Goal: Information Seeking & Learning: Find specific page/section

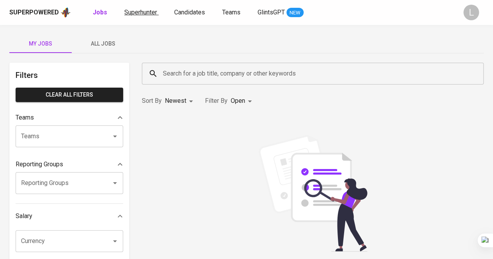
click at [138, 11] on span "Superhunter" at bounding box center [140, 12] width 33 height 7
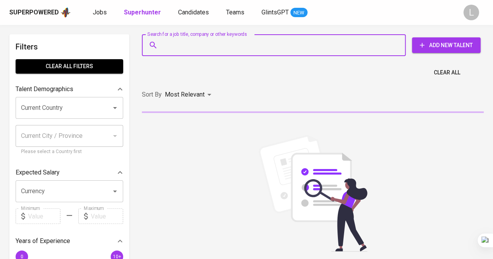
click at [189, 49] on input "Search for a job title, company or other keywords" at bounding box center [276, 45] width 230 height 15
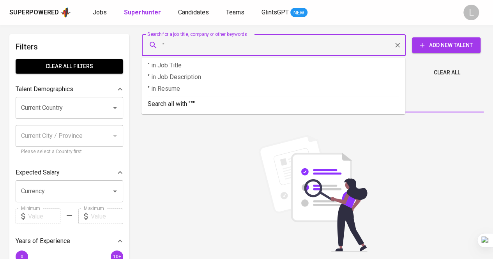
paste input "Mita Videa"
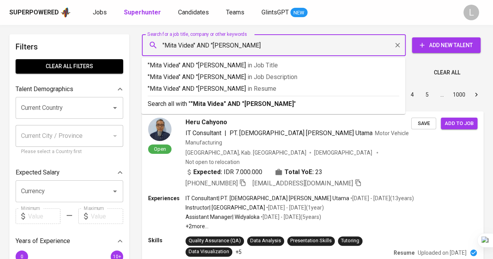
type input ""Mita Videa" AND "sam ratulangi""
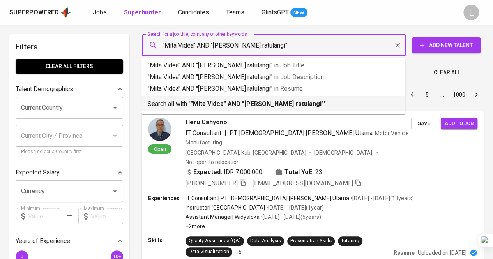
click at [268, 103] on b ""Mita Videa" AND "sam ratulangi"" at bounding box center [257, 103] width 133 height 7
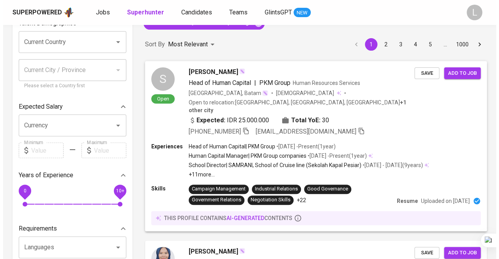
scroll to position [75, 0]
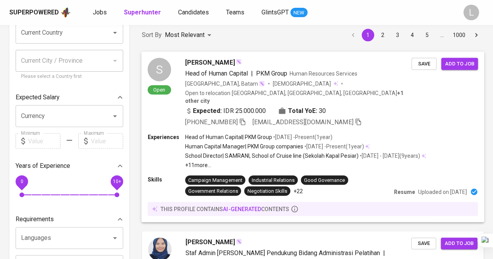
click at [191, 60] on span "Sam" at bounding box center [210, 62] width 50 height 9
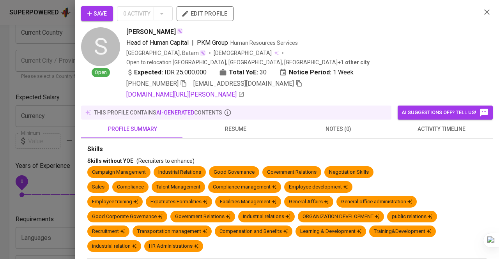
click at [235, 124] on span "resume" at bounding box center [236, 129] width 94 height 10
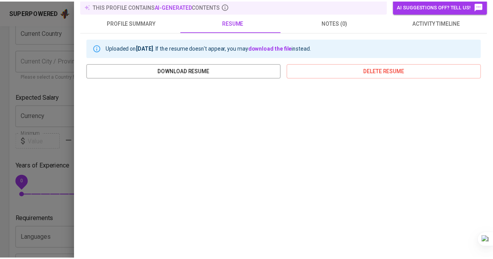
scroll to position [107, 0]
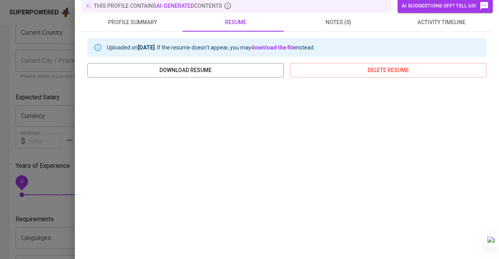
click at [32, 138] on div at bounding box center [249, 129] width 499 height 259
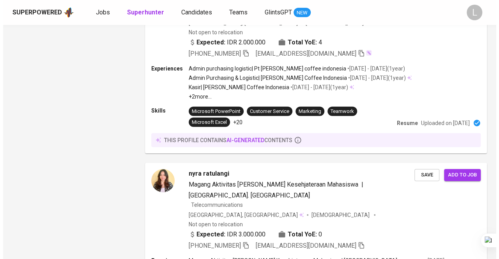
scroll to position [1146, 0]
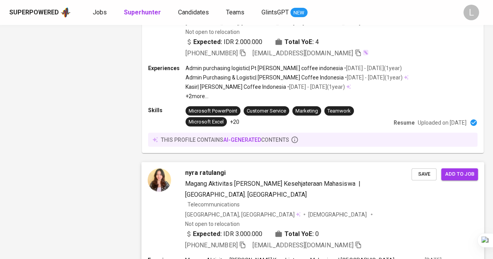
click at [195, 162] on div "nyra ratulangi Magang Aktivitas dan Kesehjateraan Mahasiswa | Universitas Kr. M…" at bounding box center [313, 209] width 343 height 94
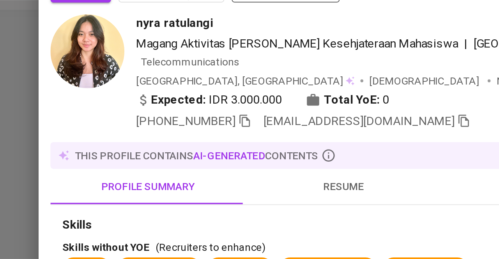
click at [222, 113] on span "resume" at bounding box center [236, 118] width 94 height 10
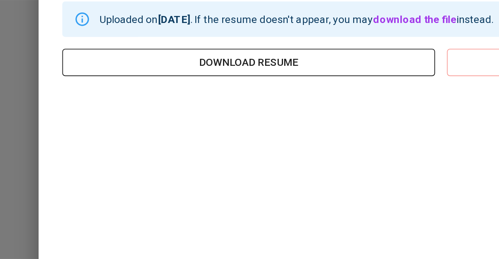
scroll to position [1146, 0]
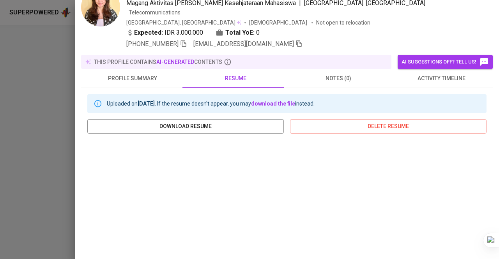
click at [12, 99] on div at bounding box center [249, 129] width 499 height 259
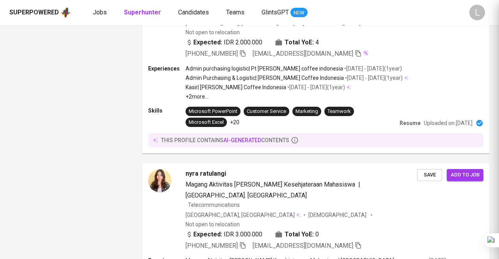
scroll to position [0, 0]
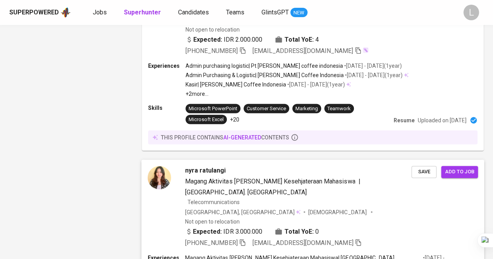
click at [200, 166] on span "nyra ratulangi" at bounding box center [205, 170] width 41 height 9
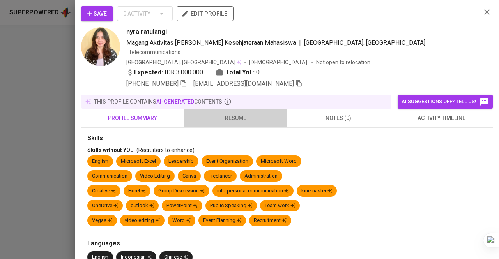
click at [245, 113] on span "resume" at bounding box center [236, 118] width 94 height 10
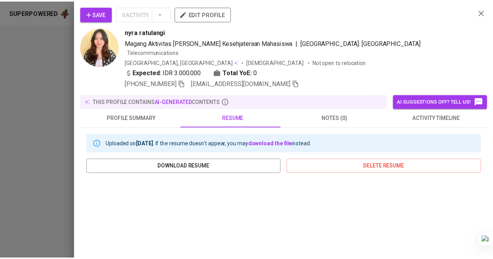
scroll to position [156, 0]
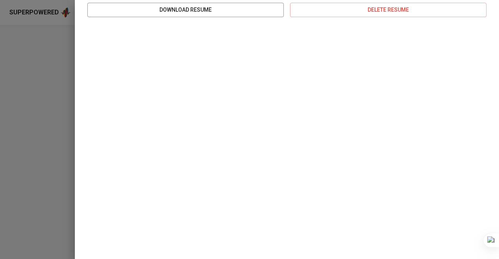
click at [26, 135] on div at bounding box center [249, 129] width 499 height 259
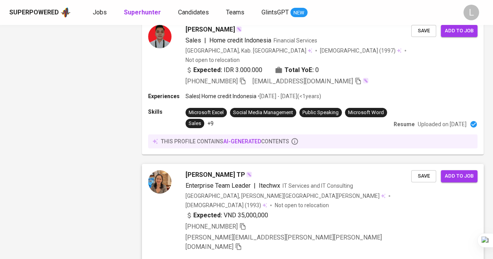
scroll to position [1496, 0]
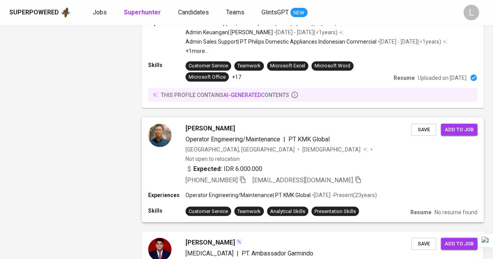
scroll to position [669, 0]
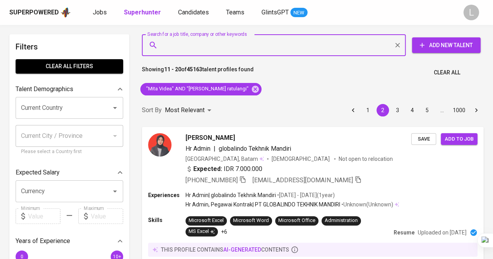
paste input "dindanov3011@gmail.com"
click at [219, 44] on input "Search for a job title, company or other keywords" at bounding box center [276, 45] width 230 height 15
type input "dindanov3011@gmail.com"
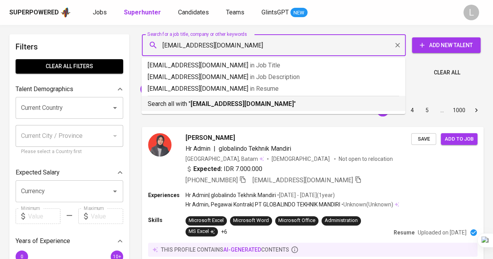
click at [229, 104] on b "dindanov3011@gmail.com" at bounding box center [242, 103] width 103 height 7
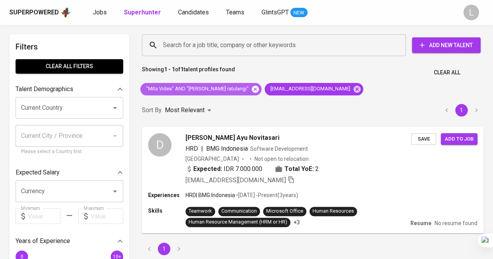
click at [252, 88] on icon at bounding box center [255, 88] width 7 height 7
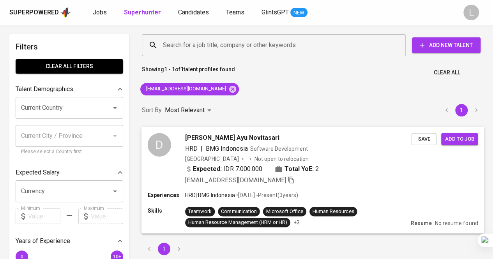
click at [205, 140] on span "Dinda Ayu Novitasari" at bounding box center [232, 137] width 94 height 9
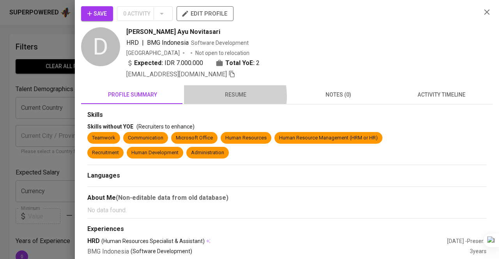
click at [219, 96] on span "resume" at bounding box center [236, 95] width 94 height 10
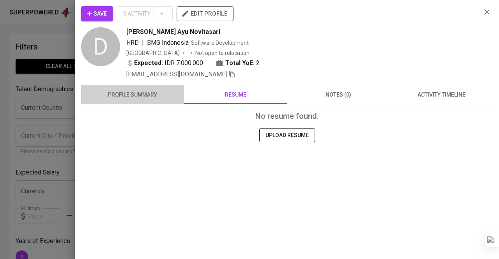
click at [145, 98] on span "profile summary" at bounding box center [133, 95] width 94 height 10
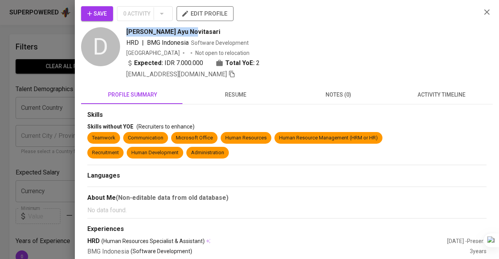
drag, startPoint x: 123, startPoint y: 30, endPoint x: 232, endPoint y: 29, distance: 109.2
click at [232, 29] on div "D Dinda Ayu Novitasari HRD | BMG Indonesia Software Development Indonesia Not o…" at bounding box center [278, 53] width 394 height 52
copy span "Dinda Ayu Novitasari"
click at [39, 81] on div at bounding box center [249, 129] width 499 height 259
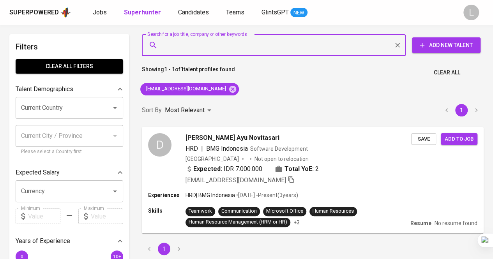
click at [227, 45] on input "Search for a job title, company or other keywords" at bounding box center [276, 45] width 230 height 15
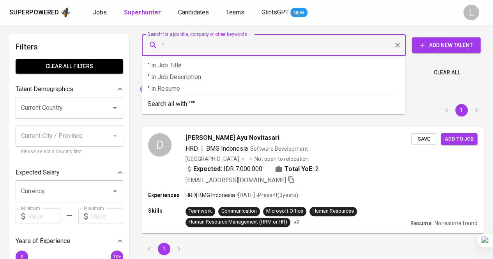
paste input "Dinda Ayu Novitasari"
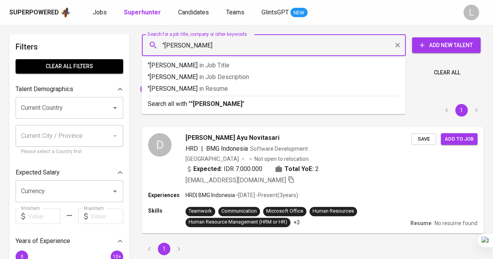
type input ""Dinda Ayu Novitasari""
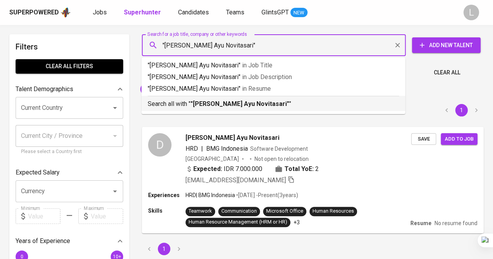
click at [219, 101] on b ""Dinda Ayu Novitasari"" at bounding box center [240, 103] width 99 height 7
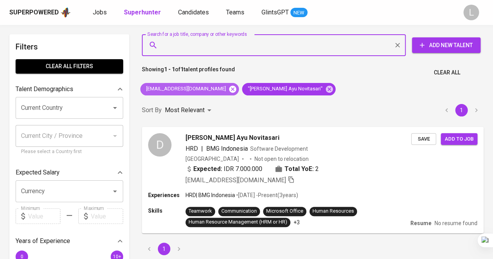
click at [229, 87] on icon at bounding box center [232, 88] width 7 height 7
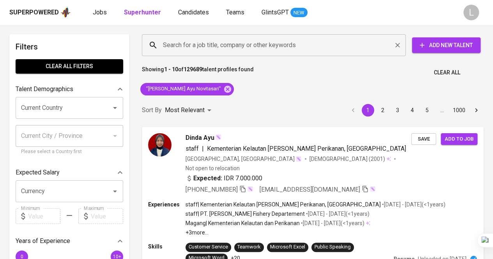
click at [185, 49] on input "Search for a job title, company or other keywords" at bounding box center [276, 45] width 230 height 15
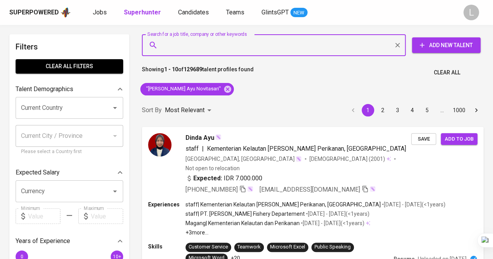
paste input "kaysa.attayya@gmail.com"
type input "kaysa.attayya@gmail.com"
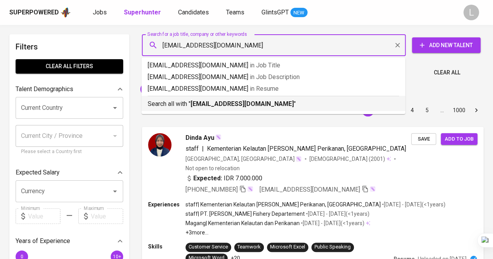
click at [191, 100] on p "Search all with " kaysa.attayya@gmail.com "" at bounding box center [273, 103] width 251 height 9
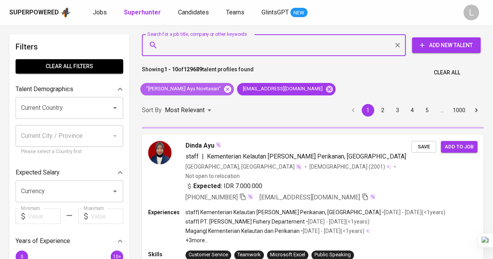
click at [224, 90] on icon at bounding box center [227, 88] width 7 height 7
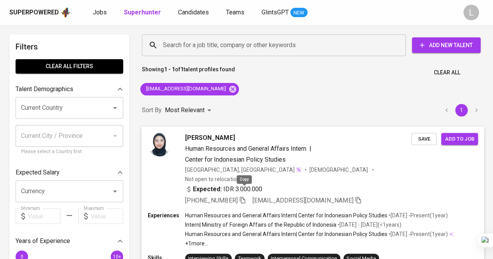
click at [244, 196] on icon "button" at bounding box center [242, 199] width 7 height 7
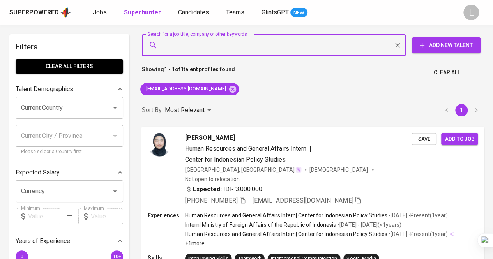
click at [202, 49] on input "Search for a job title, company or other keywords" at bounding box center [276, 45] width 230 height 15
paste input "kostelinalestarpelangi@gmail.com"
type input "kostelinalestarpelangi@gmail.com"
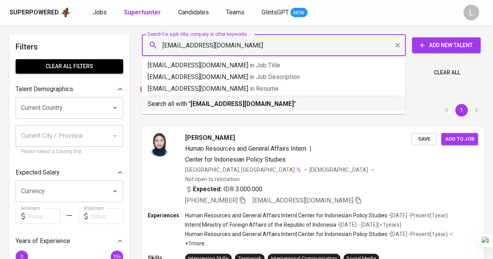
click at [207, 99] on p "Search all with " kostelinalestarpelangi@gmail.com "" at bounding box center [273, 103] width 251 height 9
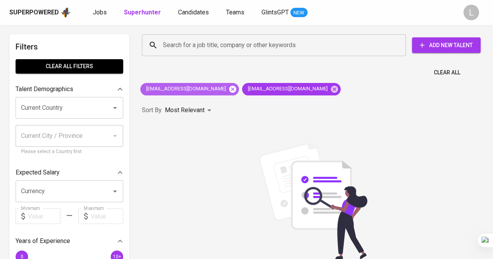
click at [229, 87] on icon at bounding box center [232, 88] width 7 height 7
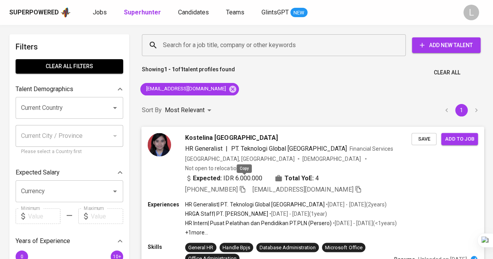
click at [245, 186] on icon "button" at bounding box center [242, 189] width 5 height 7
click at [214, 41] on input "Search for a job title, company or other keywords" at bounding box center [276, 45] width 230 height 15
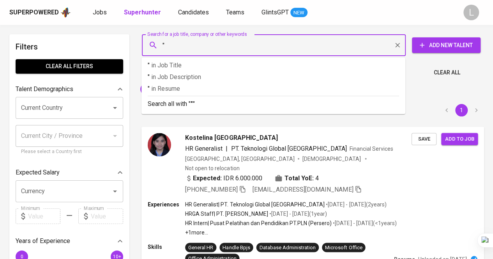
paste input "Novitha Santa"
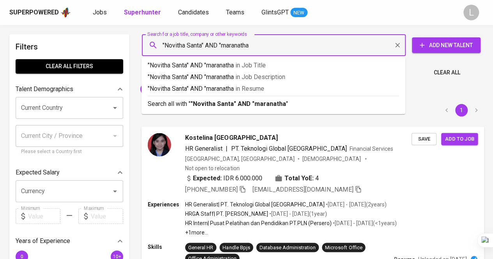
type input ""Novitha Santa" AND "maranatha""
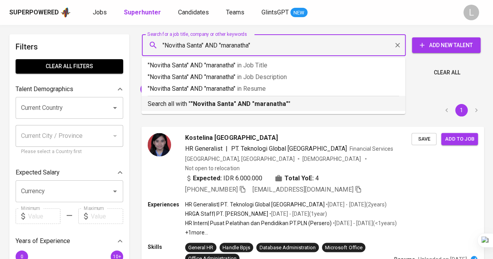
click at [219, 108] on p "Search all with " "Novitha Santa" AND "maranatha" "" at bounding box center [273, 103] width 251 height 9
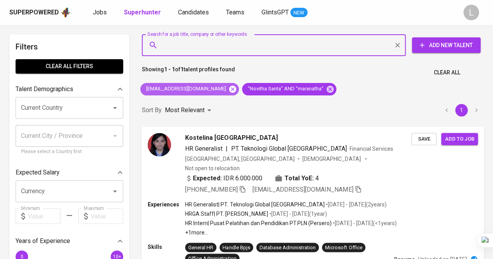
click at [230, 88] on icon at bounding box center [232, 89] width 9 height 9
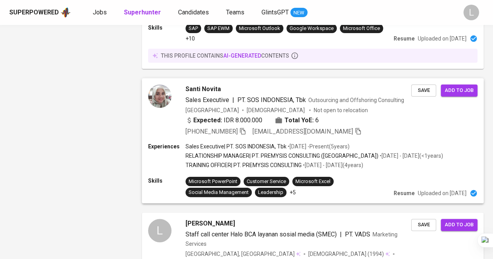
scroll to position [1559, 0]
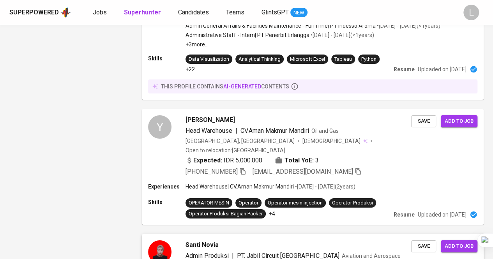
scroll to position [1369, 0]
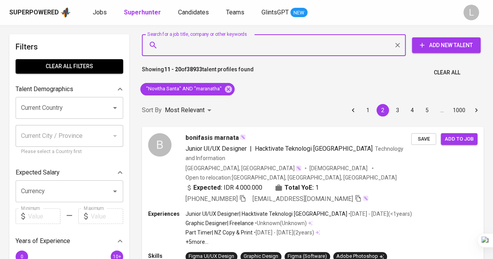
paste input "[EMAIL_ADDRESS][DOMAIN_NAME]"
click at [247, 46] on input "Search for a job title, company or other keywords" at bounding box center [276, 45] width 230 height 15
type input "[EMAIL_ADDRESS][DOMAIN_NAME]"
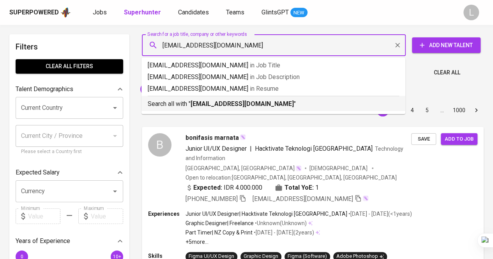
click at [246, 102] on b "[EMAIL_ADDRESS][DOMAIN_NAME]" at bounding box center [242, 103] width 103 height 7
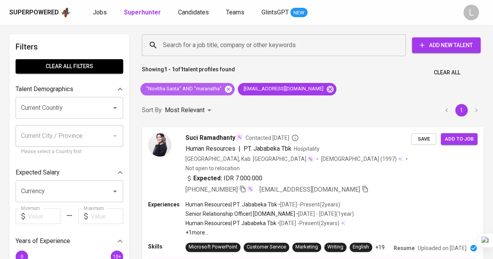
click at [226, 89] on icon at bounding box center [228, 88] width 7 height 7
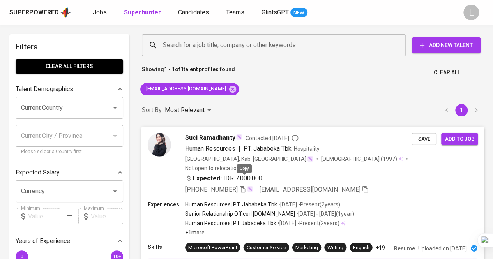
click at [243, 186] on icon "button" at bounding box center [242, 189] width 5 height 7
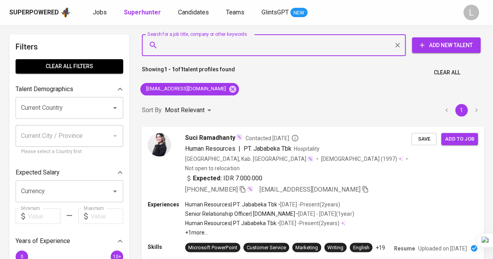
click at [211, 41] on input "Search for a job title, company or other keywords" at bounding box center [276, 45] width 230 height 15
paste input "[EMAIL_ADDRESS][DOMAIN_NAME]"
type input "[EMAIL_ADDRESS][DOMAIN_NAME]"
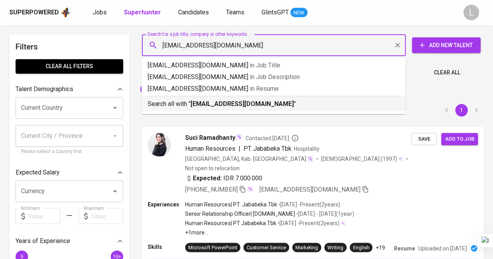
click at [210, 101] on b "[EMAIL_ADDRESS][DOMAIN_NAME]" at bounding box center [242, 103] width 103 height 7
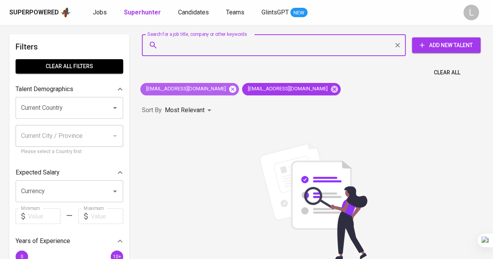
click at [228, 85] on icon at bounding box center [232, 89] width 9 height 9
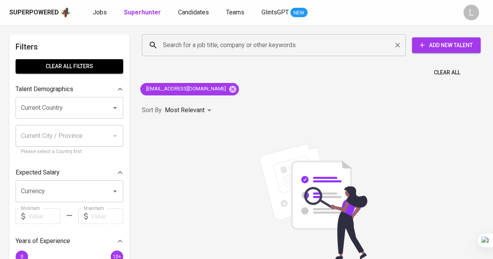
click at [221, 44] on input "Search for a job title, company or other keywords" at bounding box center [276, 45] width 230 height 15
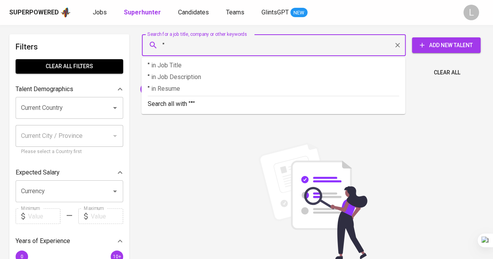
paste input "[PERSON_NAME]"
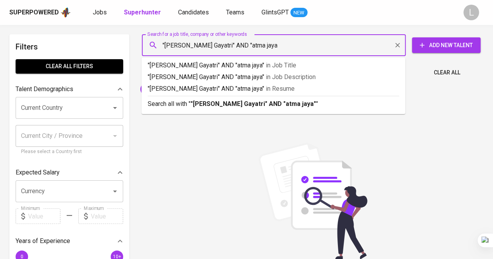
type input ""[PERSON_NAME] Gayatri" AND "atma jaya""
click at [231, 105] on b ""[PERSON_NAME] Gayatri" AND "atma jaya"" at bounding box center [254, 103] width 126 height 7
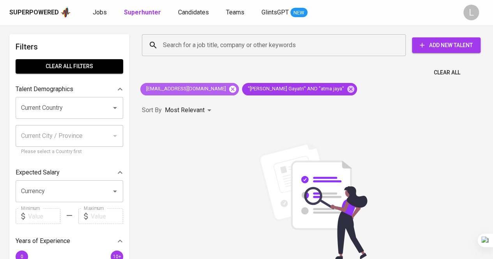
click at [229, 87] on icon at bounding box center [232, 88] width 7 height 7
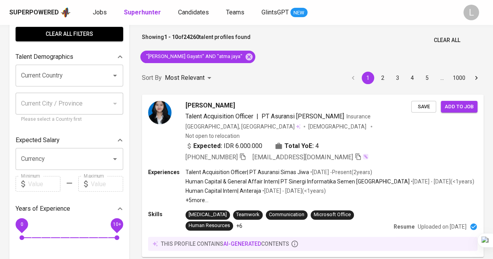
scroll to position [41, 0]
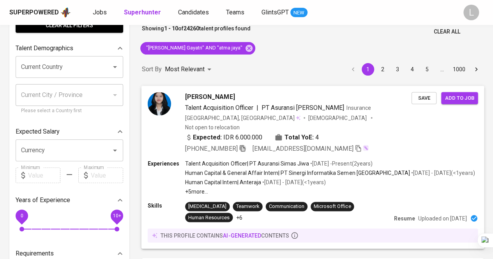
click at [246, 145] on icon "button" at bounding box center [242, 148] width 7 height 7
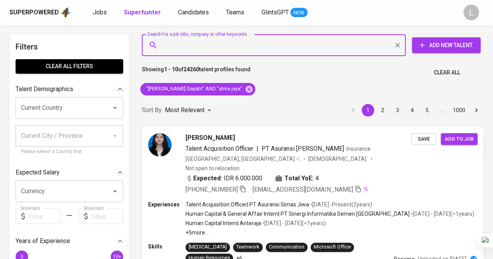
click at [227, 48] on input "Search for a job title, company or other keywords" at bounding box center [276, 45] width 230 height 15
paste input "[EMAIL_ADDRESS][DOMAIN_NAME]"
type input "[EMAIL_ADDRESS][DOMAIN_NAME]"
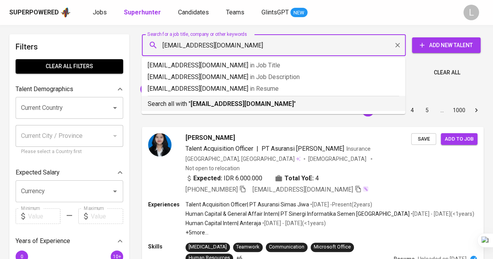
click at [228, 102] on b "[EMAIL_ADDRESS][DOMAIN_NAME]" at bounding box center [242, 103] width 103 height 7
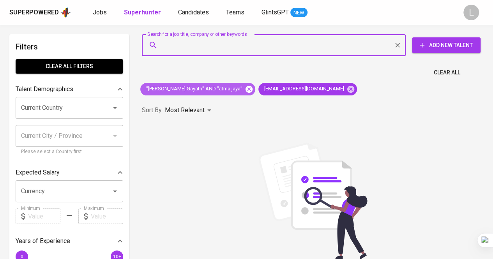
click at [248, 89] on icon at bounding box center [249, 89] width 9 height 9
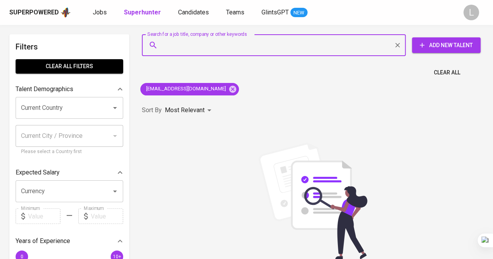
click at [214, 44] on input "Search for a job title, company or other keywords" at bounding box center [276, 45] width 230 height 15
paste input "[EMAIL_ADDRESS][DOMAIN_NAME]"
type input "[EMAIL_ADDRESS][DOMAIN_NAME]"
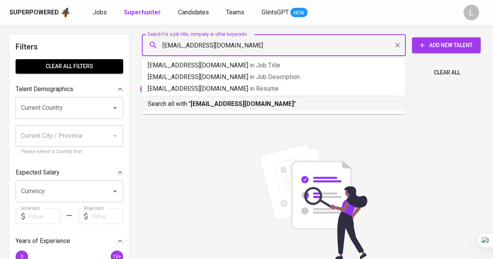
click at [226, 102] on b "[EMAIL_ADDRESS][DOMAIN_NAME]" at bounding box center [242, 103] width 103 height 7
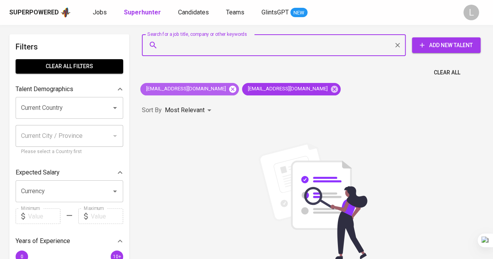
click at [229, 88] on icon at bounding box center [232, 88] width 7 height 7
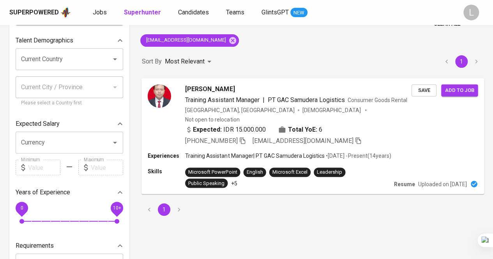
scroll to position [49, 0]
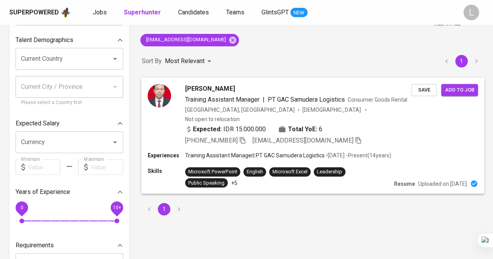
click at [246, 136] on icon "button" at bounding box center [242, 139] width 7 height 7
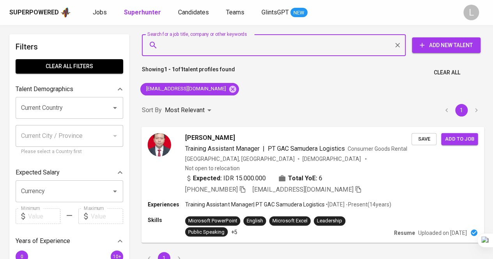
paste input "[EMAIL_ADDRESS][DOMAIN_NAME]"
click at [239, 50] on input "Search for a job title, company or other keywords" at bounding box center [276, 45] width 230 height 15
type input "[EMAIL_ADDRESS][DOMAIN_NAME]"
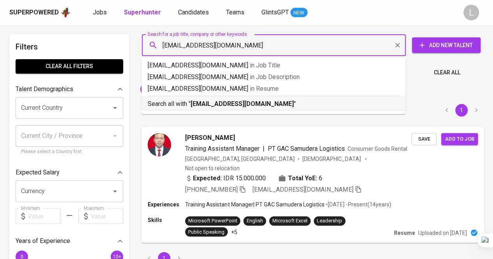
click at [234, 103] on b "[EMAIL_ADDRESS][DOMAIN_NAME]" at bounding box center [242, 103] width 103 height 7
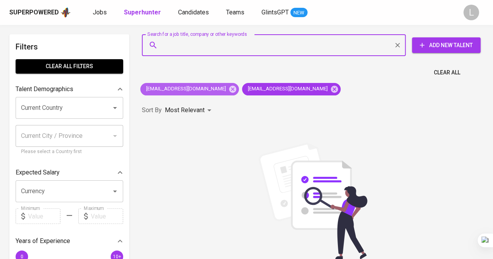
click at [217, 83] on div "[EMAIL_ADDRESS][DOMAIN_NAME]" at bounding box center [189, 89] width 99 height 12
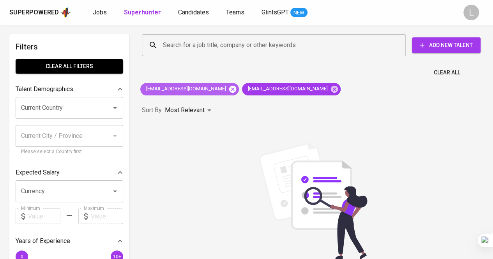
click at [229, 87] on icon at bounding box center [232, 88] width 7 height 7
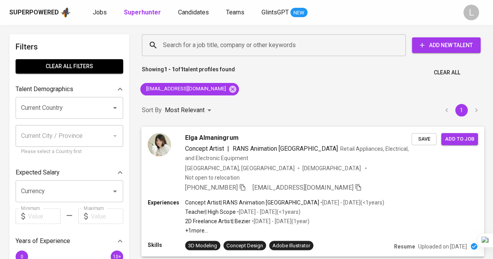
click at [246, 184] on icon "button" at bounding box center [242, 187] width 7 height 7
